Goal: Task Accomplishment & Management: Manage account settings

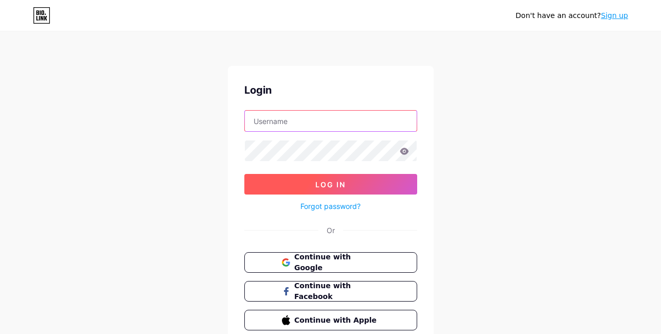
type input "[EMAIL_ADDRESS][DOMAIN_NAME]"
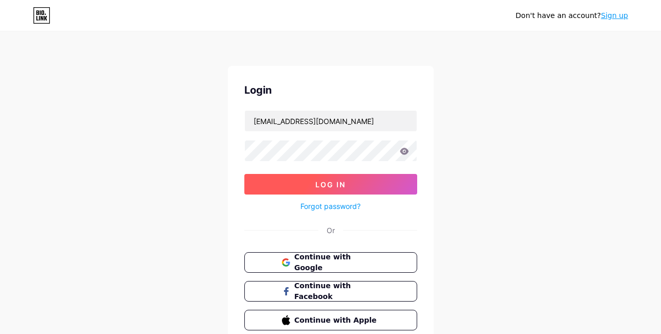
click at [302, 189] on button "Log In" at bounding box center [330, 184] width 173 height 21
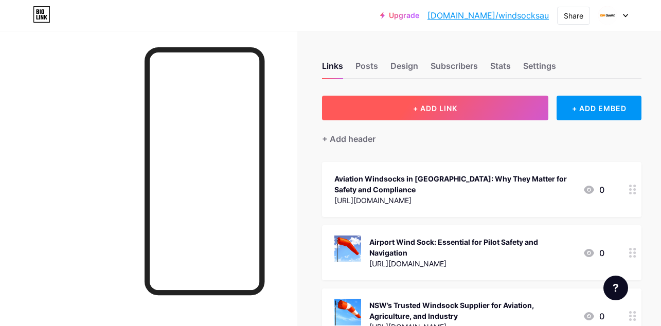
click at [416, 111] on span "+ ADD LINK" at bounding box center [435, 108] width 44 height 9
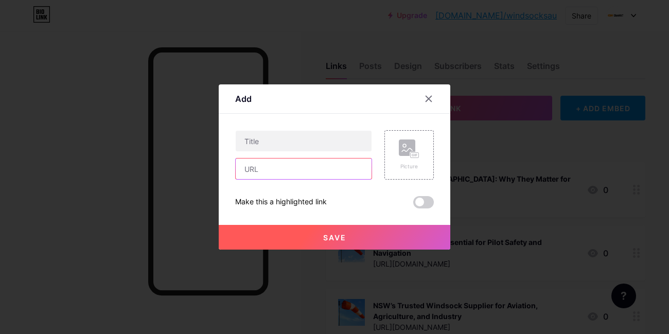
click at [289, 162] on input "text" at bounding box center [304, 168] width 136 height 21
paste input "[URL][DOMAIN_NAME]"
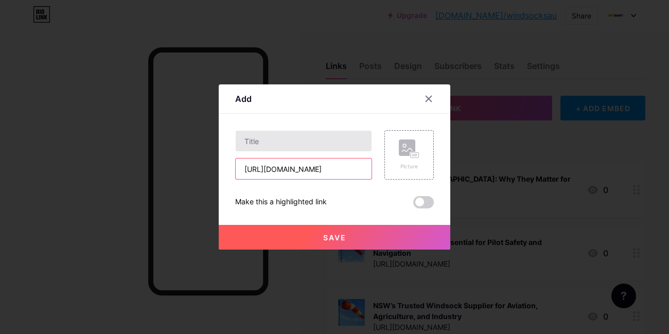
scroll to position [0, 270]
type input "[URL][DOMAIN_NAME]"
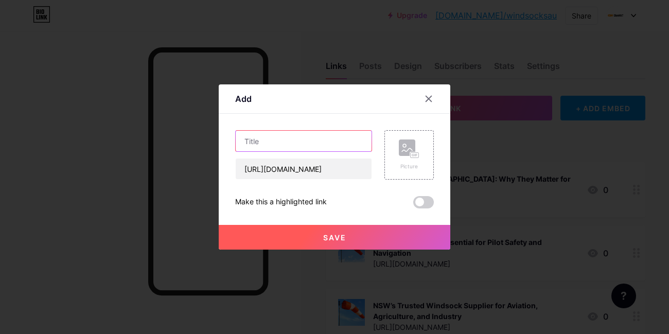
click at [256, 138] on input "text" at bounding box center [304, 141] width 136 height 21
paste input "How to Choose the Best Telescopic Windsock Pole for Your Needs"
type input "How to Choose the Best Telescopic Windsock Pole for Your Needs"
click at [399, 161] on div "Picture" at bounding box center [409, 154] width 21 height 31
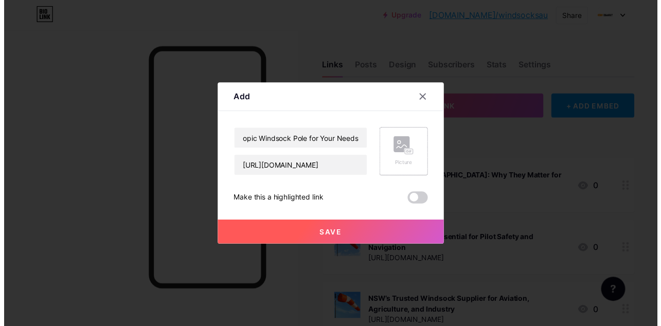
scroll to position [0, 0]
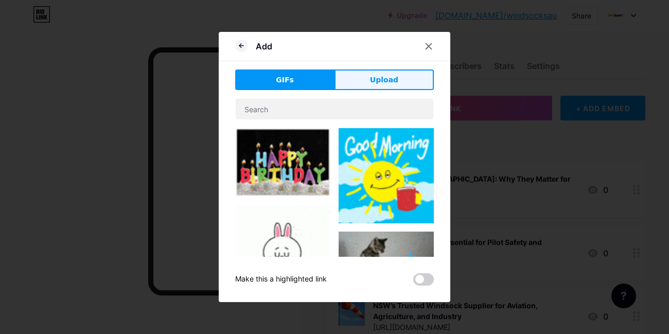
click at [370, 83] on button "Upload" at bounding box center [383, 79] width 99 height 21
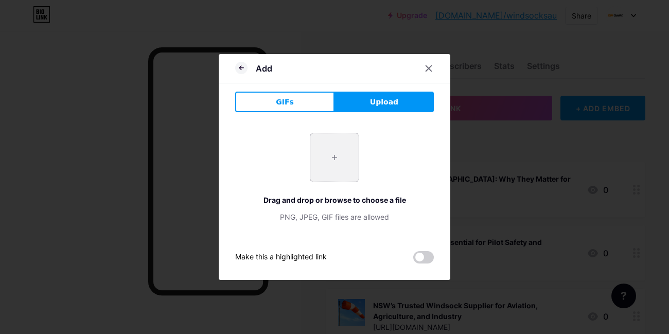
click at [337, 148] on input "file" at bounding box center [334, 157] width 48 height 48
type input "C:\fakepath\Airport_Orange_WIndsock_Hi_His_heavy_duty_2000x.webp"
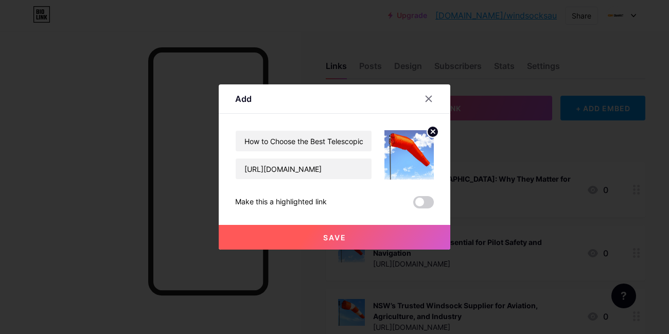
click at [339, 240] on span "Save" at bounding box center [334, 237] width 23 height 9
